Goal: Information Seeking & Learning: Learn about a topic

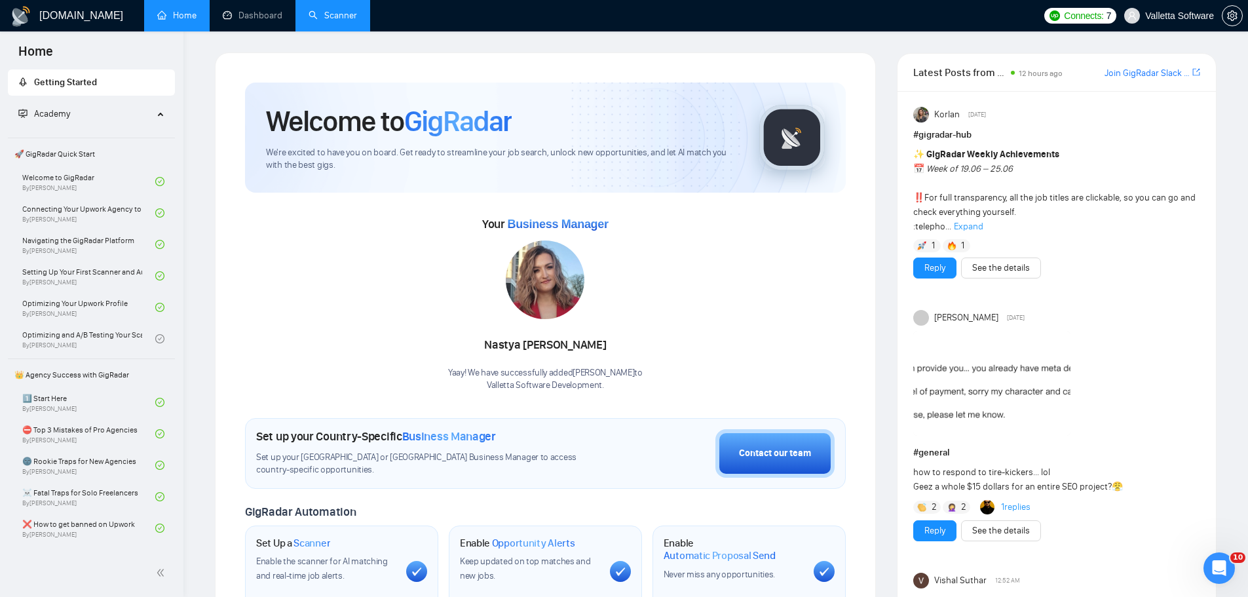
click at [331, 14] on link "Scanner" at bounding box center [333, 15] width 48 height 11
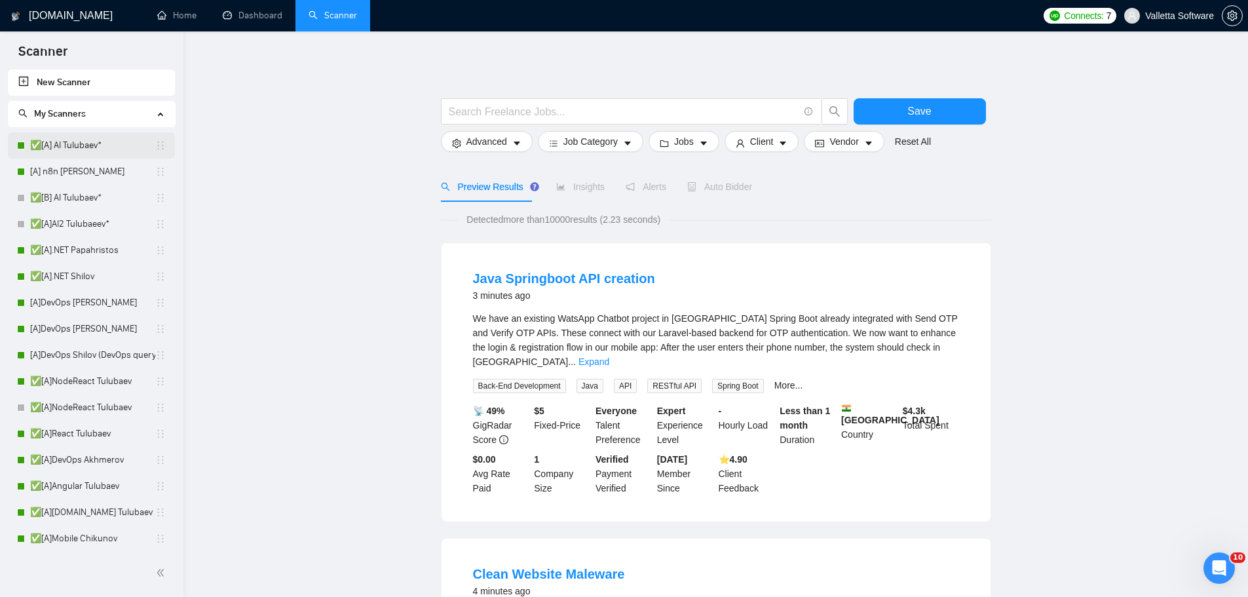
click at [73, 157] on link "✅[A] AI Tulubaev*" at bounding box center [92, 145] width 125 height 26
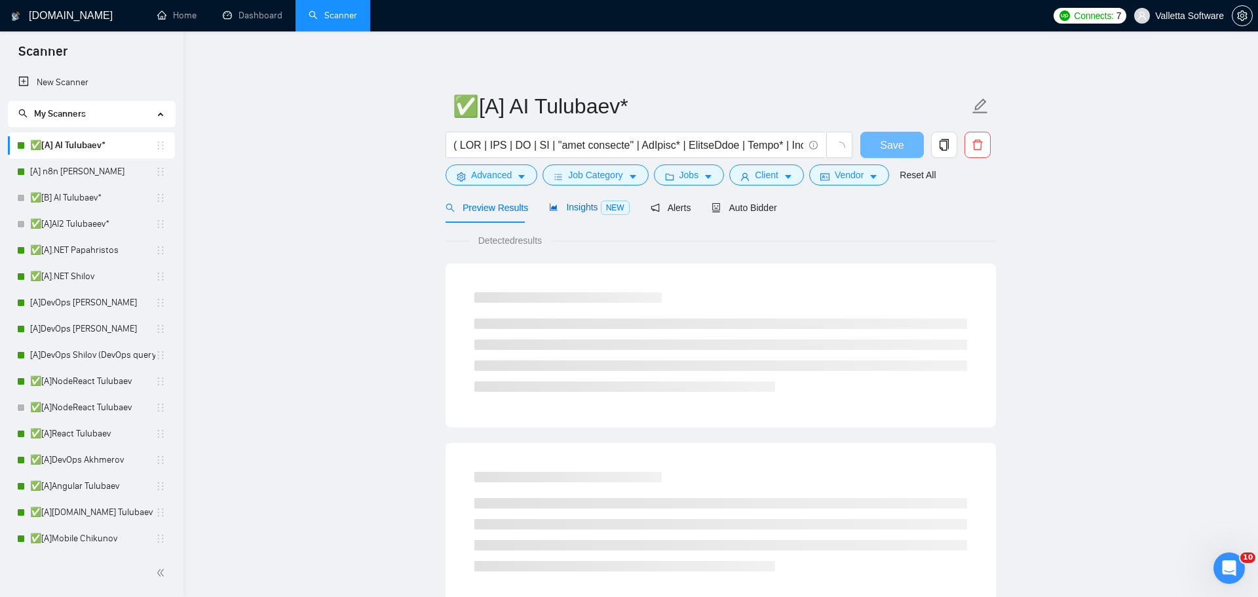
click at [571, 211] on span "Insights NEW" at bounding box center [589, 207] width 80 height 10
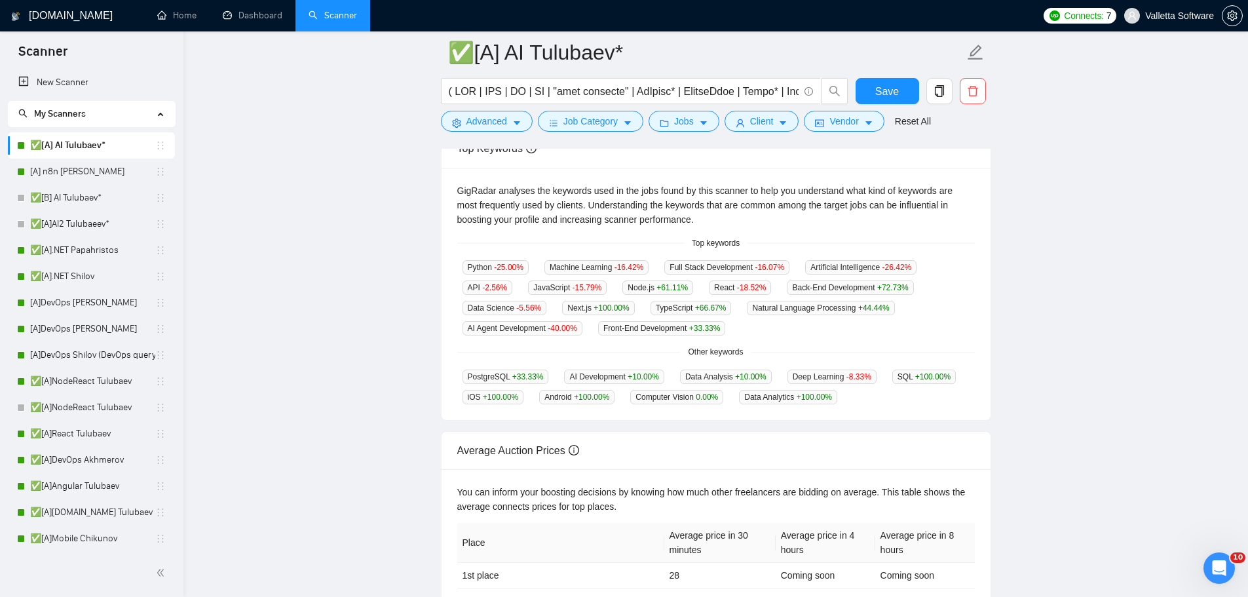
scroll to position [262, 0]
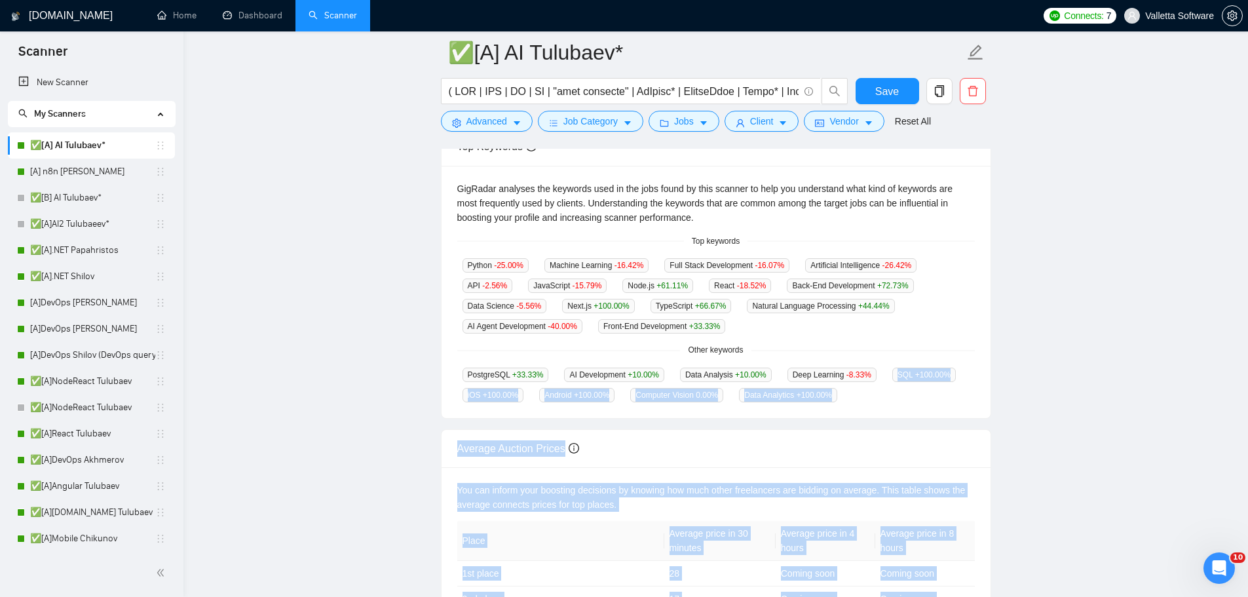
drag, startPoint x: 699, startPoint y: 231, endPoint x: 866, endPoint y: 385, distance: 227.7
click at [872, 335] on body "Scanner New Scanner My Scanners ✅[A] AI Tulubaev* [A] n8n Chizhevskii ✅[B] AI T…" at bounding box center [624, 36] width 1248 height 597
click at [866, 385] on div "PostgreSQL +33.33 % AI Development +10.00 % Data Analysis +10.00 % Deep Learnin…" at bounding box center [716, 384] width 518 height 35
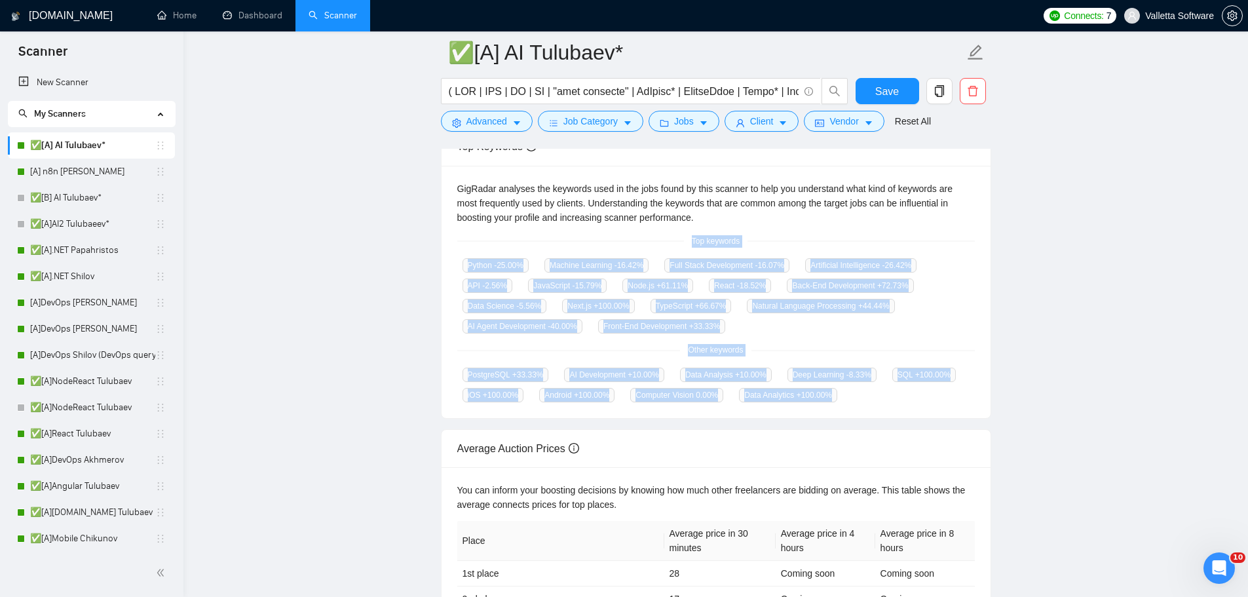
copy div "Top keywords Python -25.00 % Machine Learning -16.42 % Full Stack Development -…"
drag, startPoint x: 804, startPoint y: 380, endPoint x: 682, endPoint y: 238, distance: 187.3
click at [682, 238] on div "GigRadar analyses the keywords used in the jobs found by this scanner to help y…" at bounding box center [716, 292] width 549 height 253
click at [107, 308] on link "[A]DevOps [PERSON_NAME]" at bounding box center [92, 303] width 125 height 26
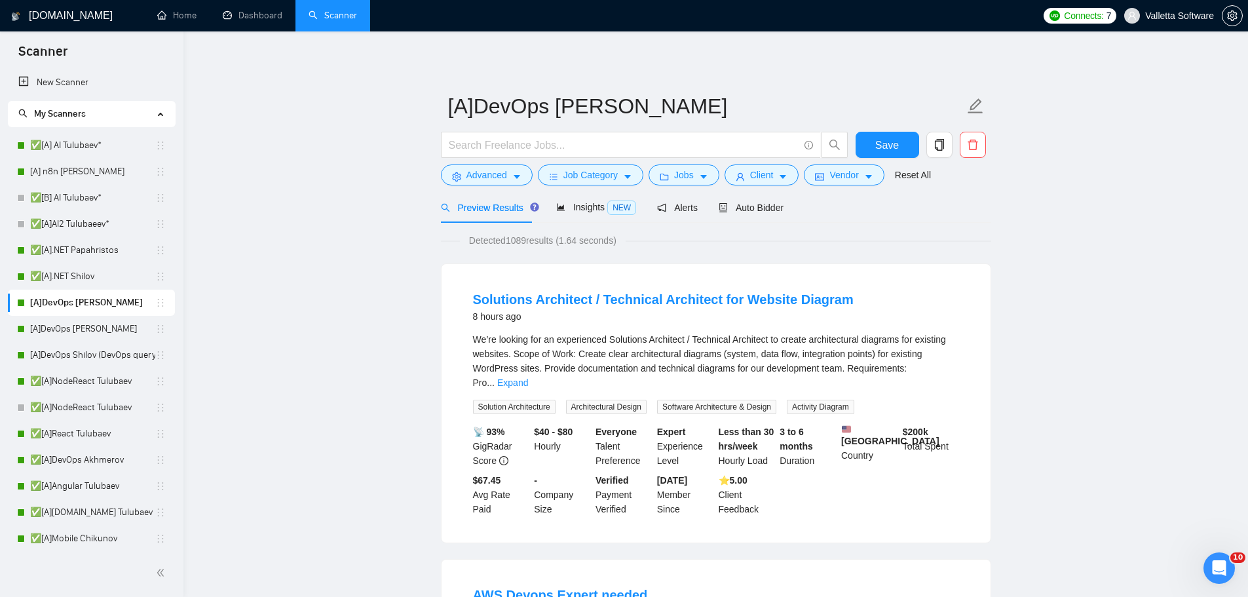
click at [564, 212] on span "Insights NEW" at bounding box center [596, 207] width 80 height 10
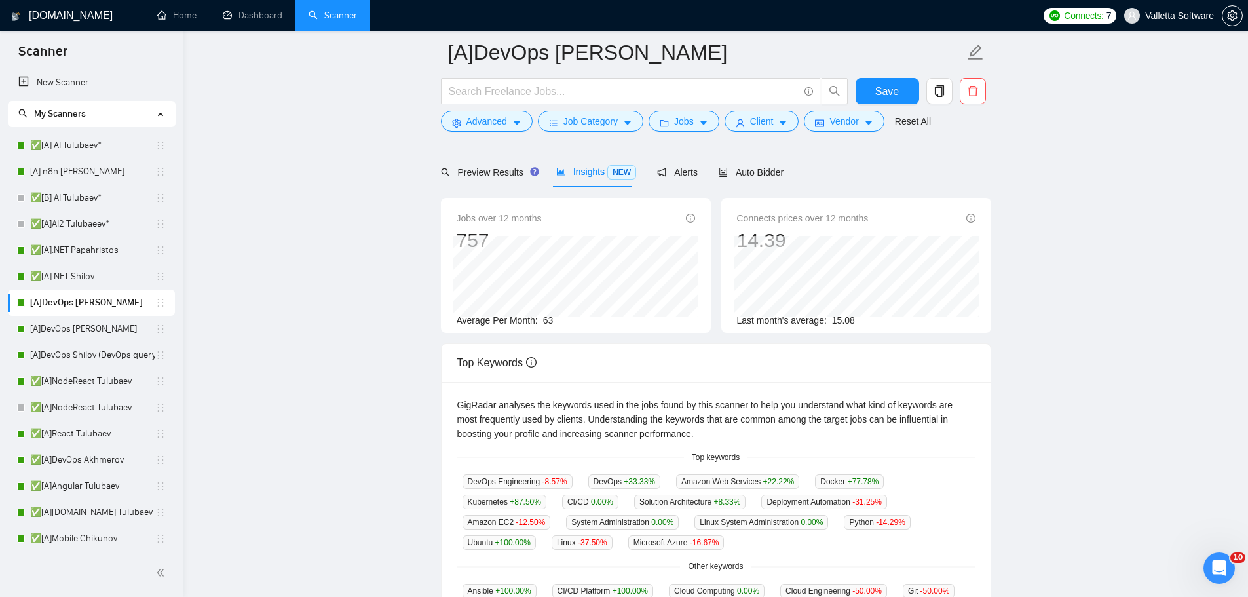
scroll to position [197, 0]
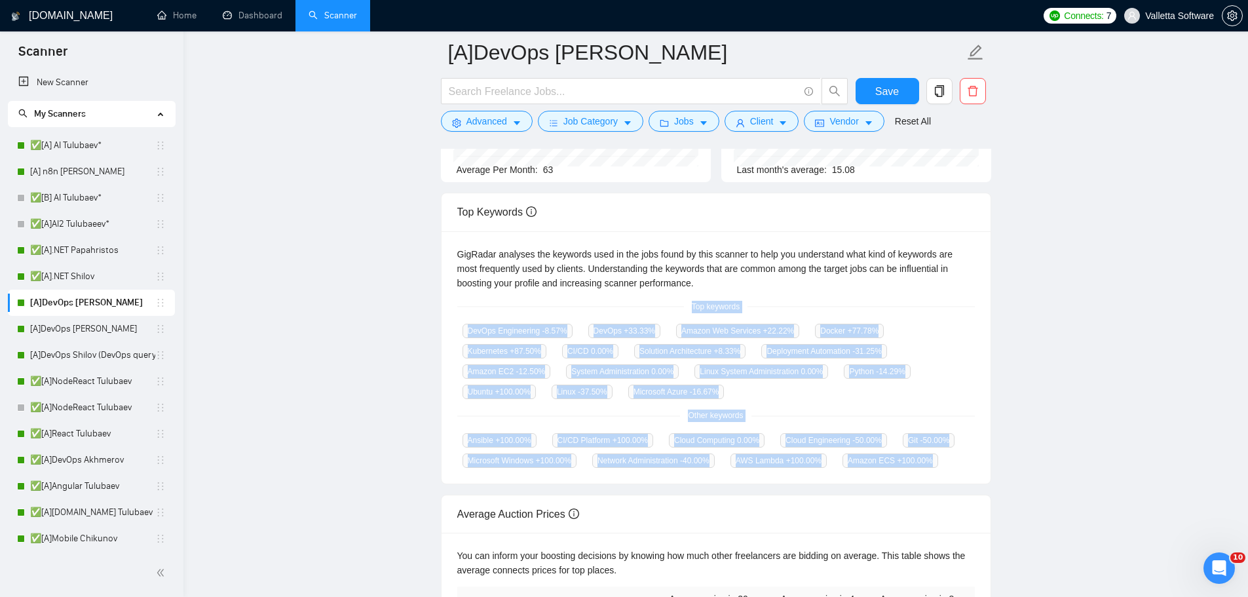
copy div "Top keywords DevOps Engineering -8.57 % DevOps +33.33 % Amazon Web Services +22…"
drag, startPoint x: 681, startPoint y: 292, endPoint x: 939, endPoint y: 456, distance: 305.6
click at [939, 456] on div "GigRadar analyses the keywords used in the jobs found by this scanner to help y…" at bounding box center [716, 357] width 549 height 253
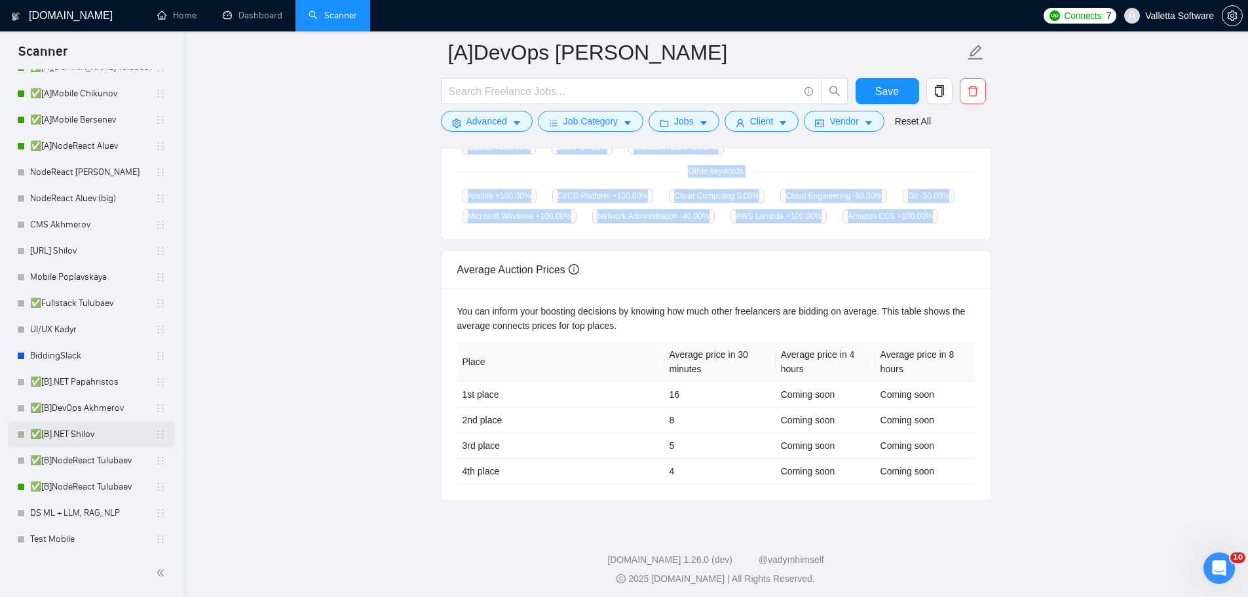
scroll to position [590, 0]
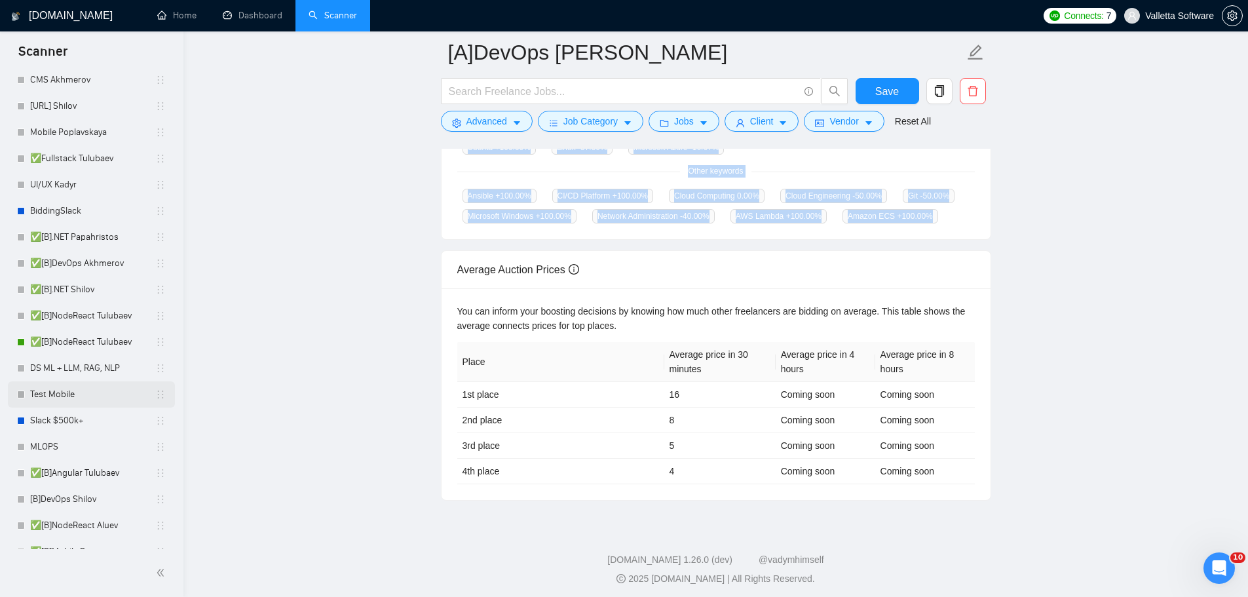
click at [79, 403] on link "Test Mobile" at bounding box center [92, 394] width 125 height 26
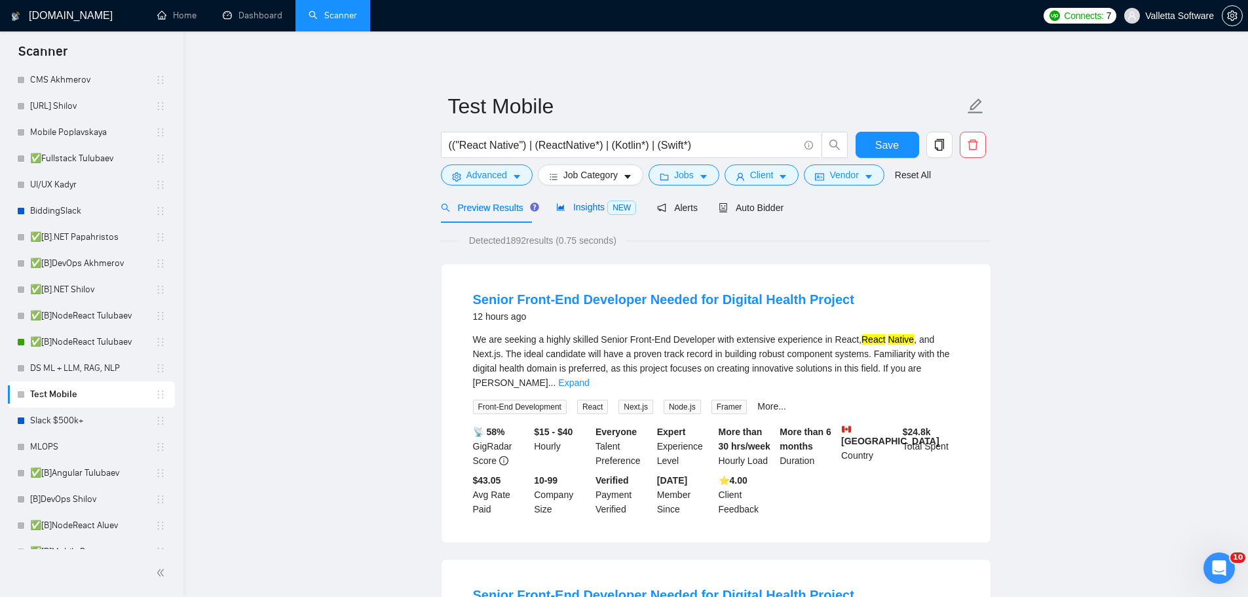
drag, startPoint x: 569, startPoint y: 203, endPoint x: 642, endPoint y: 188, distance: 73.6
click at [569, 203] on span "Insights NEW" at bounding box center [596, 207] width 80 height 10
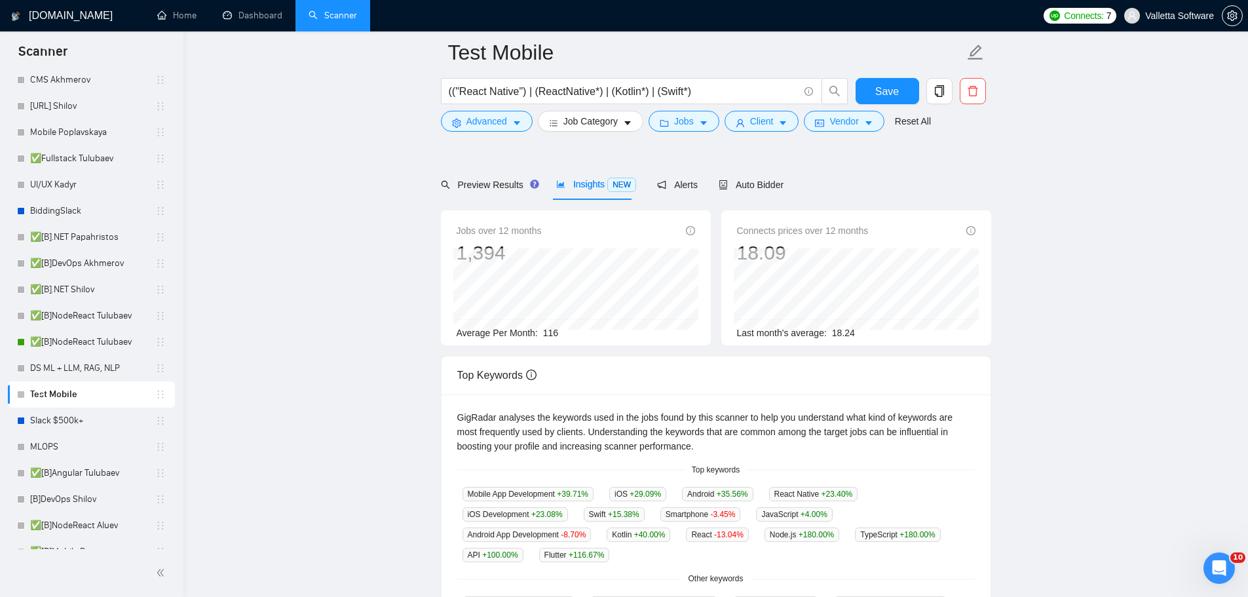
scroll to position [131, 0]
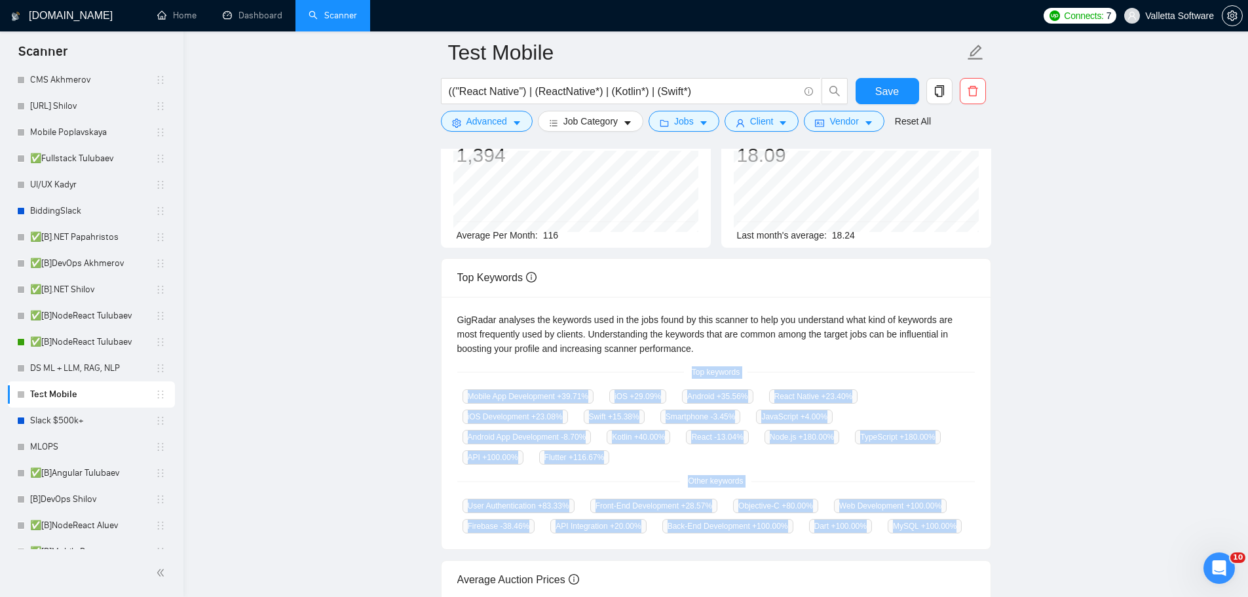
drag, startPoint x: 695, startPoint y: 365, endPoint x: 957, endPoint y: 517, distance: 303.0
click at [957, 517] on div "GigRadar analyses the keywords used in the jobs found by this scanner to help y…" at bounding box center [716, 423] width 549 height 253
